Goal: Transaction & Acquisition: Book appointment/travel/reservation

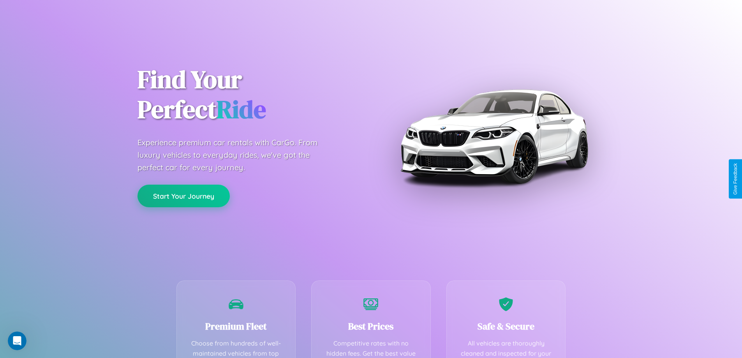
click at [183, 196] on button "Start Your Journey" at bounding box center [184, 196] width 92 height 23
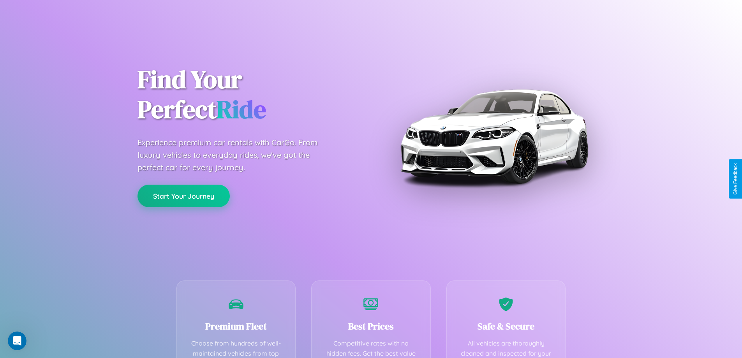
click at [183, 196] on button "Start Your Journey" at bounding box center [184, 196] width 92 height 23
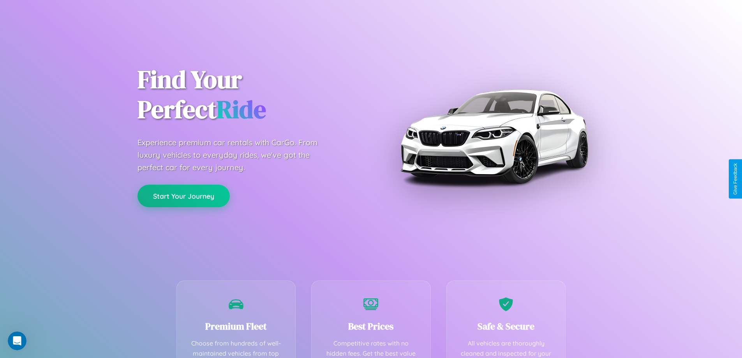
click at [183, 196] on button "Start Your Journey" at bounding box center [184, 196] width 92 height 23
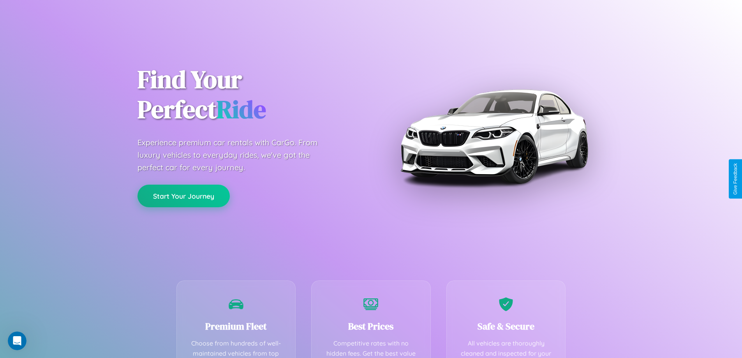
click at [183, 196] on button "Start Your Journey" at bounding box center [184, 196] width 92 height 23
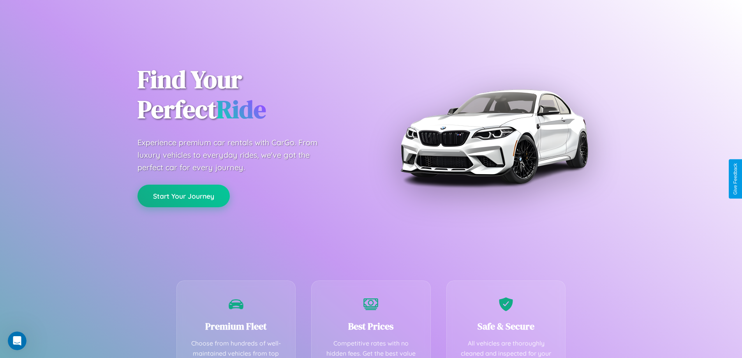
click at [183, 196] on button "Start Your Journey" at bounding box center [184, 196] width 92 height 23
